Goal: Transaction & Acquisition: Book appointment/travel/reservation

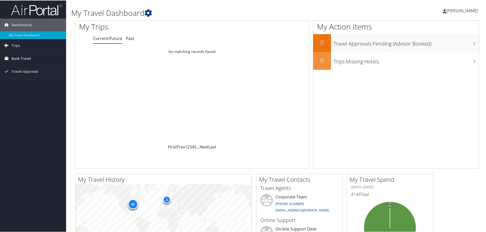
click at [8, 54] on link "Book Travel" at bounding box center [33, 58] width 66 height 13
click at [33, 82] on link "Book/Manage Online Trips" at bounding box center [33, 84] width 66 height 8
